Goal: Task Accomplishment & Management: Use online tool/utility

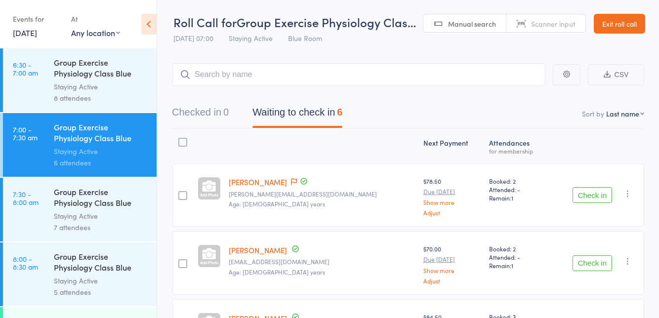
click at [623, 28] on link "Exit roll call" at bounding box center [619, 24] width 51 height 20
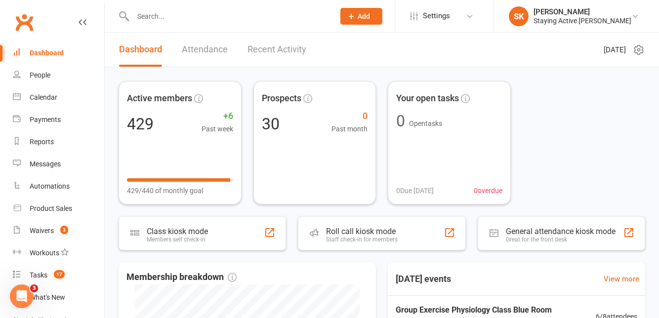
click at [423, 231] on div "Roll call kiosk mode Staff check-in for members" at bounding box center [381, 233] width 167 height 34
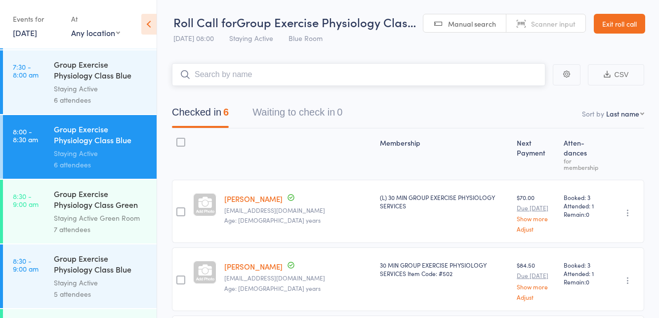
scroll to position [129, 0]
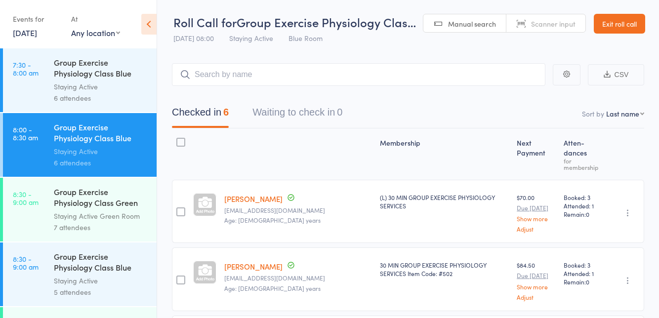
click at [102, 193] on div "Group Exercise Physiology Class Green Room" at bounding box center [101, 198] width 94 height 24
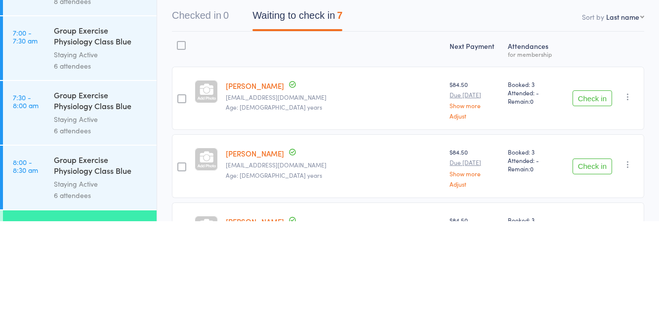
click at [596, 196] on button "Check in" at bounding box center [592, 195] width 40 height 16
